Goal: Task Accomplishment & Management: Manage account settings

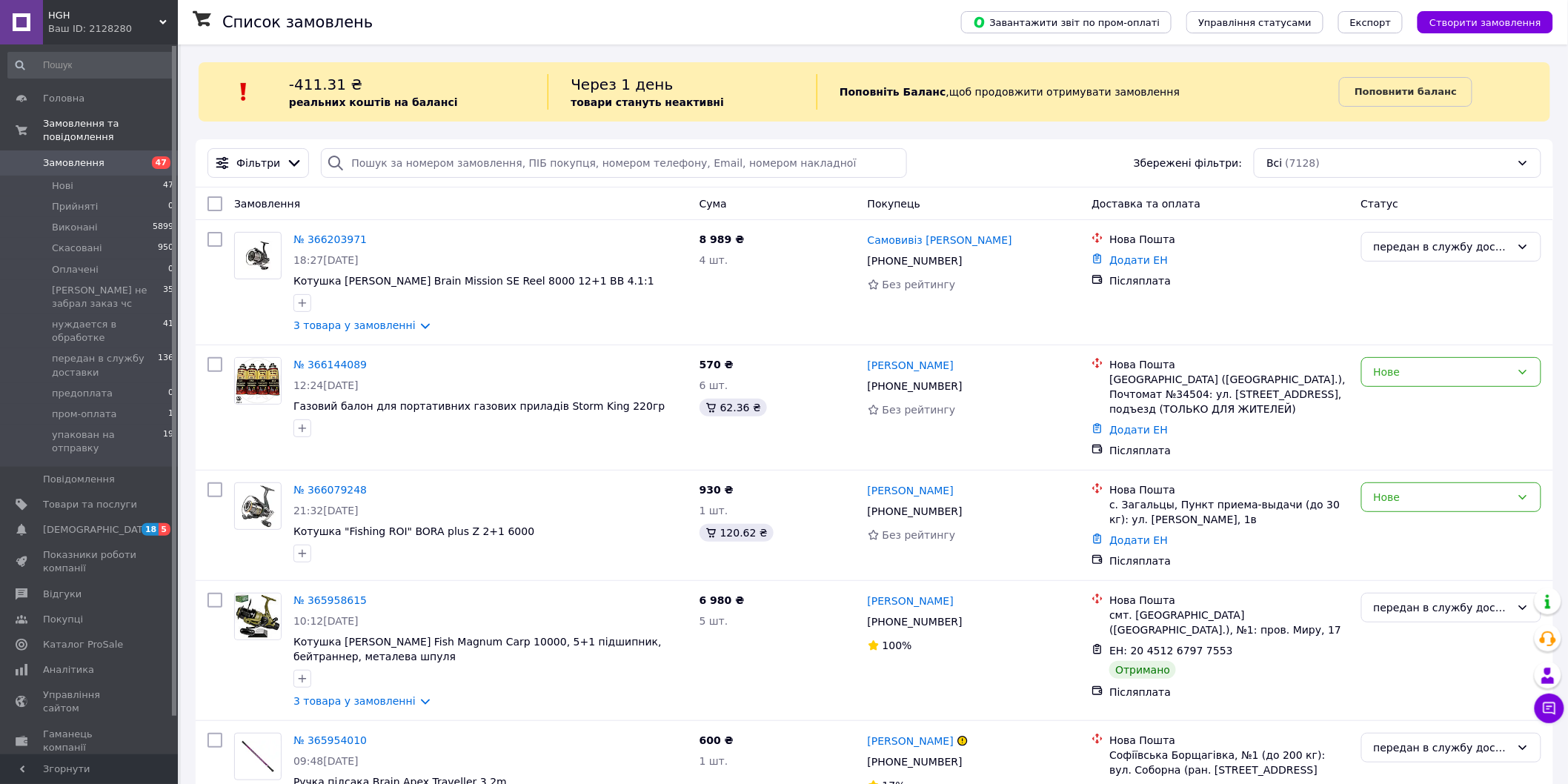
click at [89, 156] on span "Замовлення" at bounding box center [74, 163] width 61 height 13
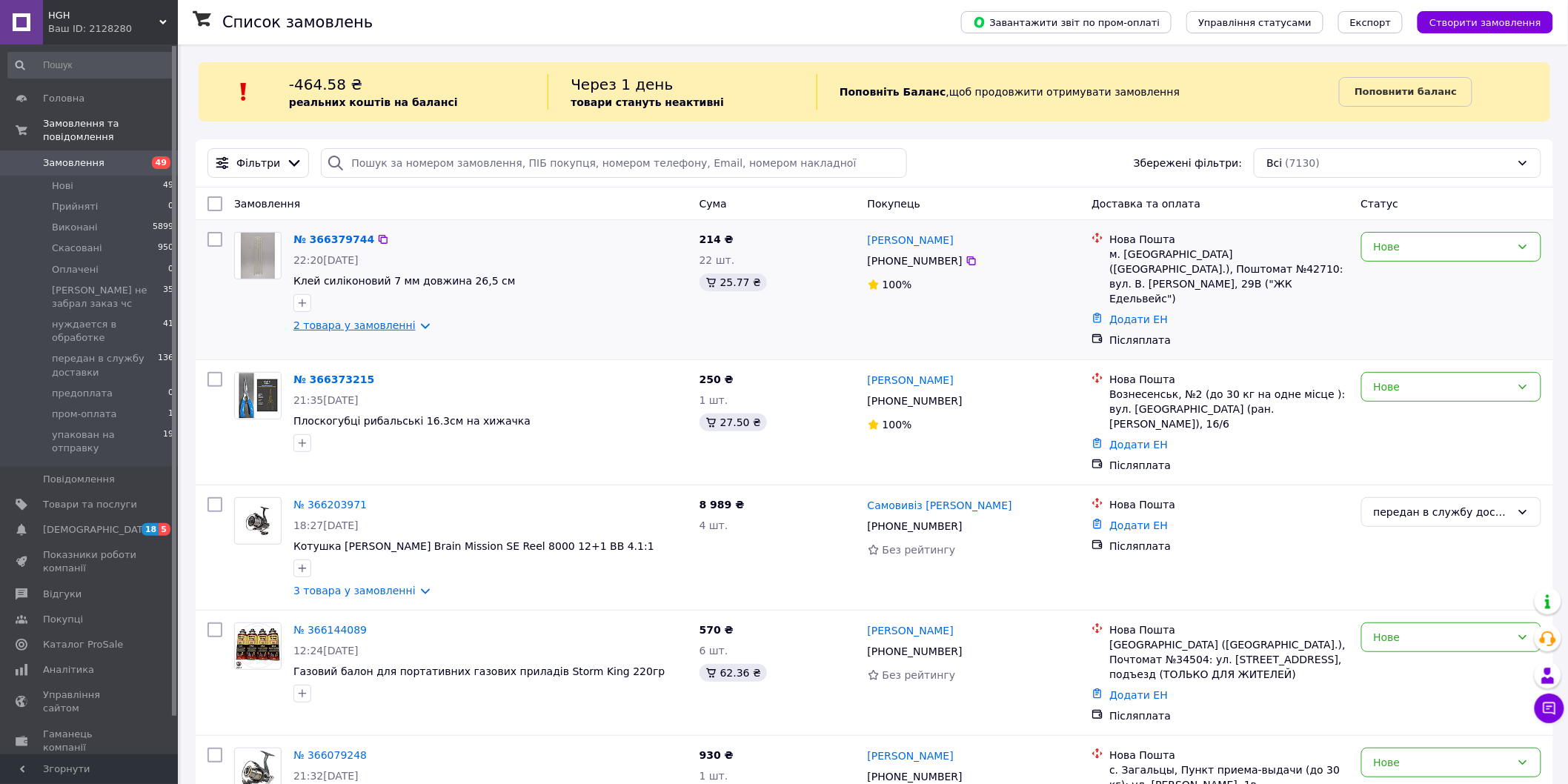
click at [413, 326] on link "2 товара у замовленні" at bounding box center [354, 324] width 123 height 12
